Goal: Task Accomplishment & Management: Use online tool/utility

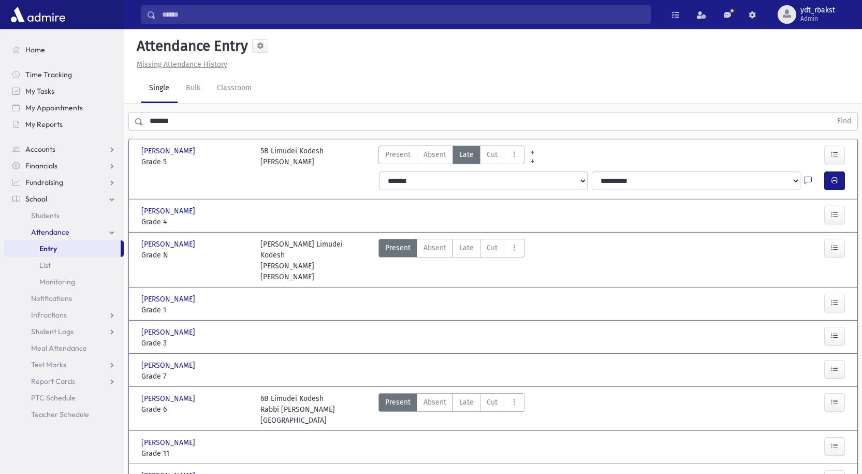
scroll to position [23, 0]
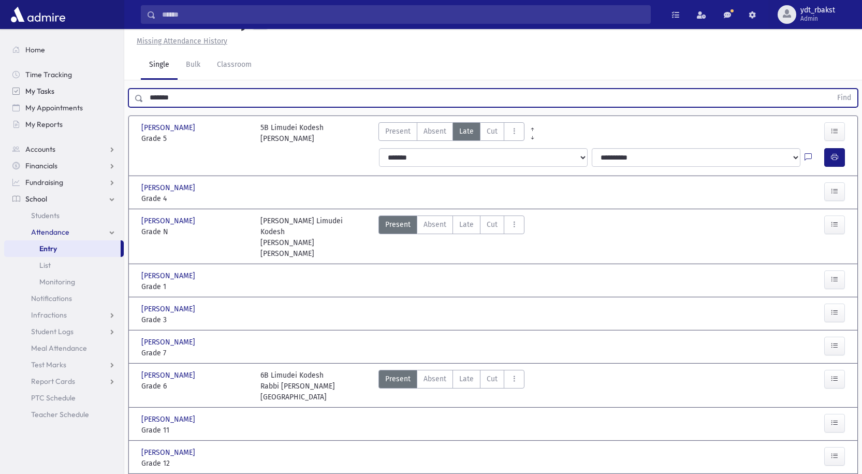
drag, startPoint x: 197, startPoint y: 93, endPoint x: 121, endPoint y: 98, distance: 76.3
click at [121, 98] on div "Search Results All Accounts" at bounding box center [431, 304] width 862 height 655
type input "********"
click at [831, 89] on button "Find" at bounding box center [844, 98] width 26 height 18
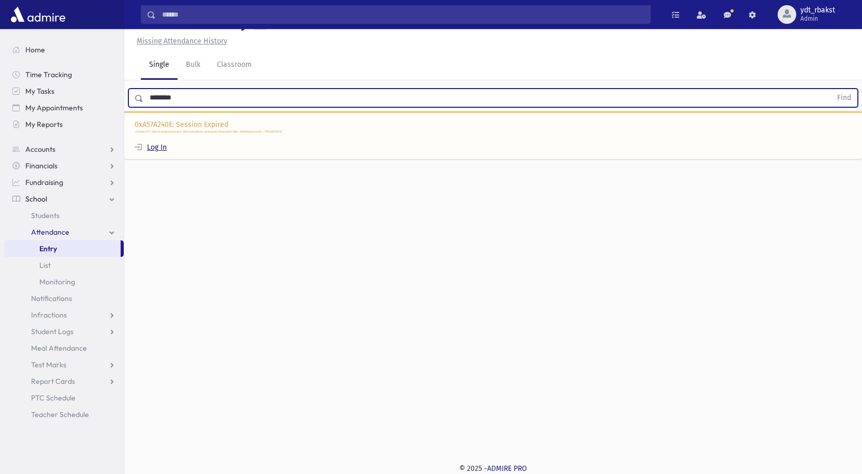
click at [162, 145] on link "Log In" at bounding box center [151, 147] width 32 height 9
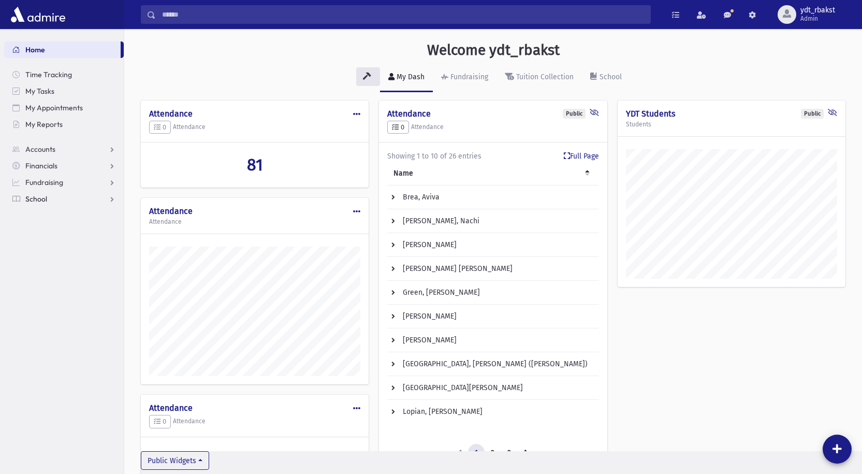
scroll to position [507, 738]
click at [45, 204] on link "School" at bounding box center [64, 199] width 120 height 17
click at [45, 227] on span "Attendance" at bounding box center [50, 231] width 38 height 9
click at [49, 244] on span "Entry" at bounding box center [48, 248] width 18 height 9
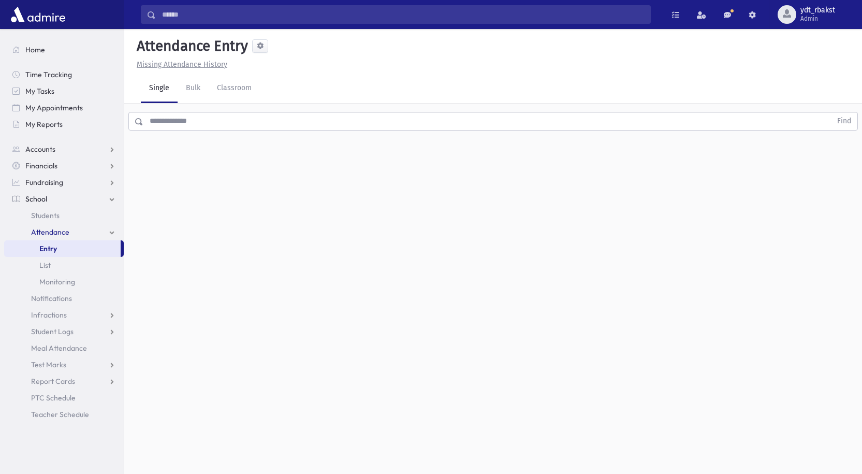
click at [252, 124] on input "text" at bounding box center [487, 121] width 688 height 19
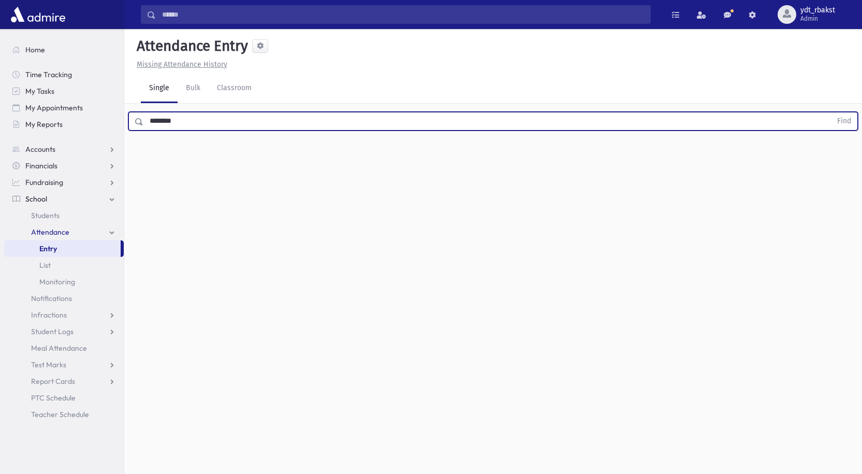
type input "********"
click at [831, 112] on button "Find" at bounding box center [844, 121] width 26 height 18
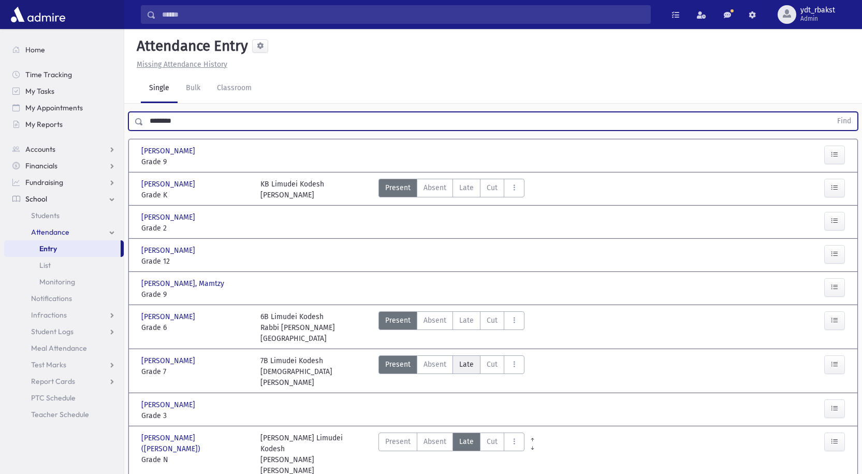
click at [469, 359] on span "Late" at bounding box center [466, 364] width 14 height 11
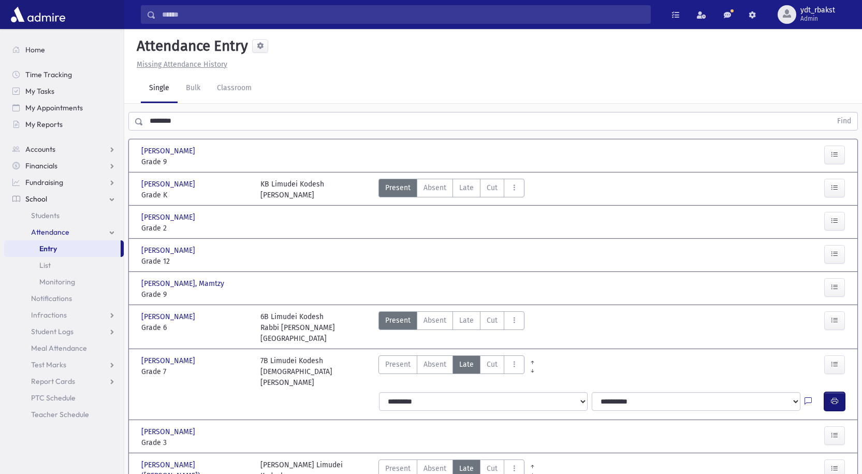
click at [826, 392] on button "button" at bounding box center [834, 401] width 21 height 19
